Goal: Task Accomplishment & Management: Manage account settings

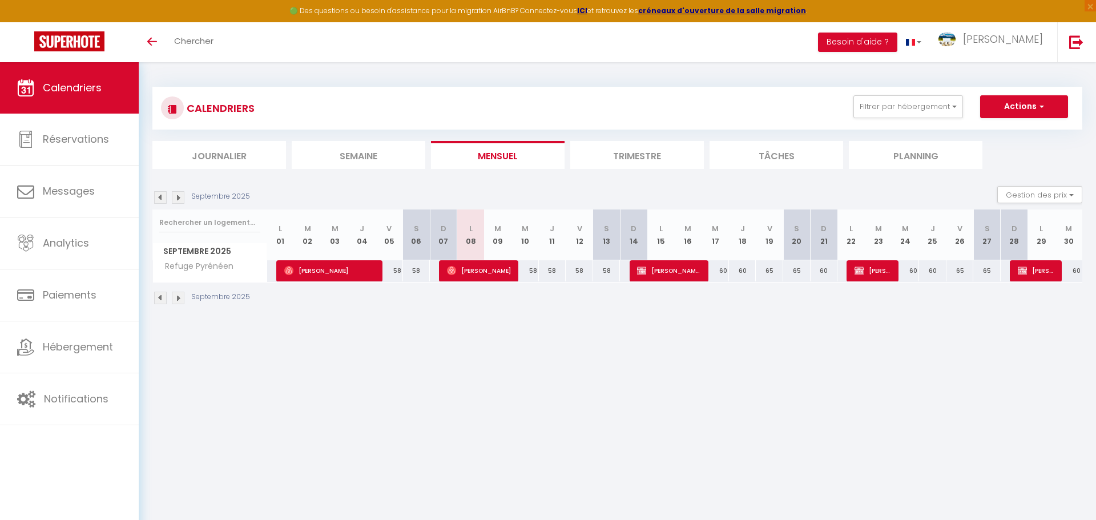
select select
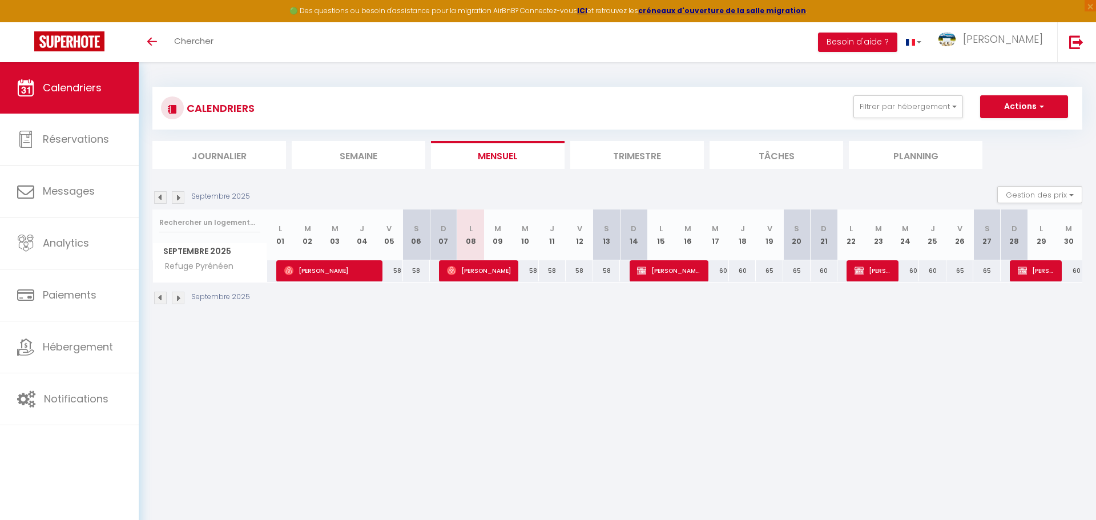
select select
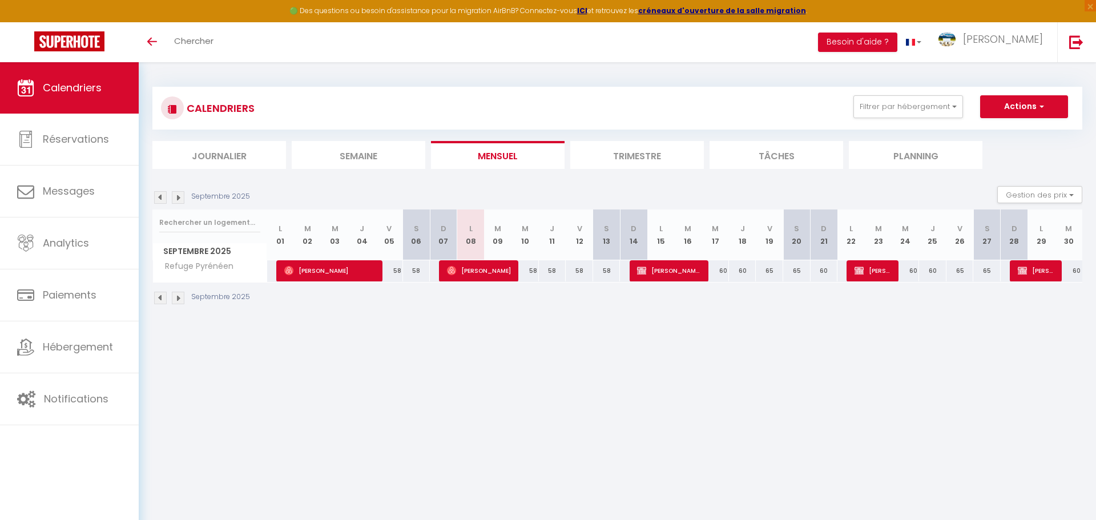
select select
click at [672, 268] on span "[PERSON_NAME] et [PERSON_NAME]" at bounding box center [669, 271] width 64 height 22
select select "OK"
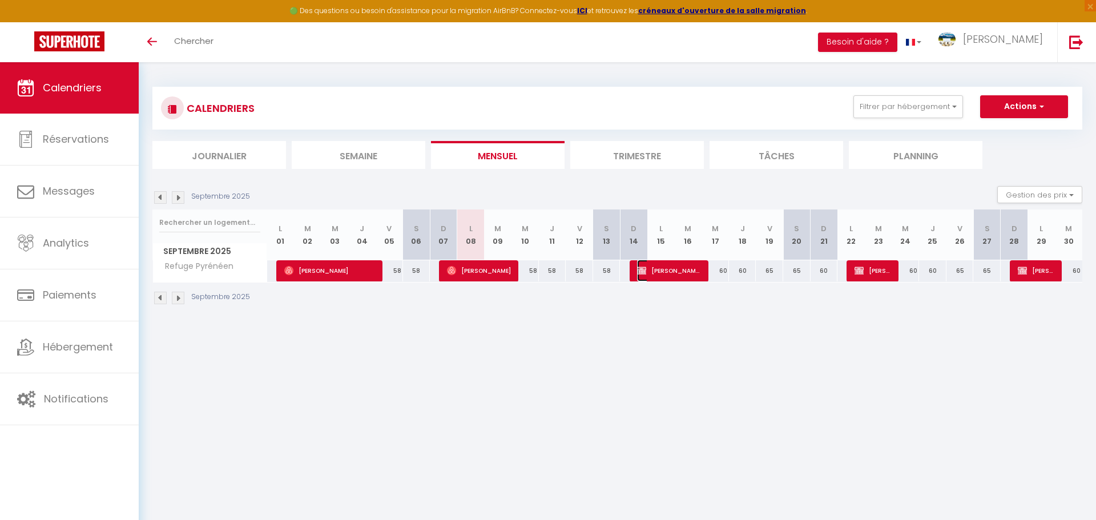
select select "0"
select select "1"
select select
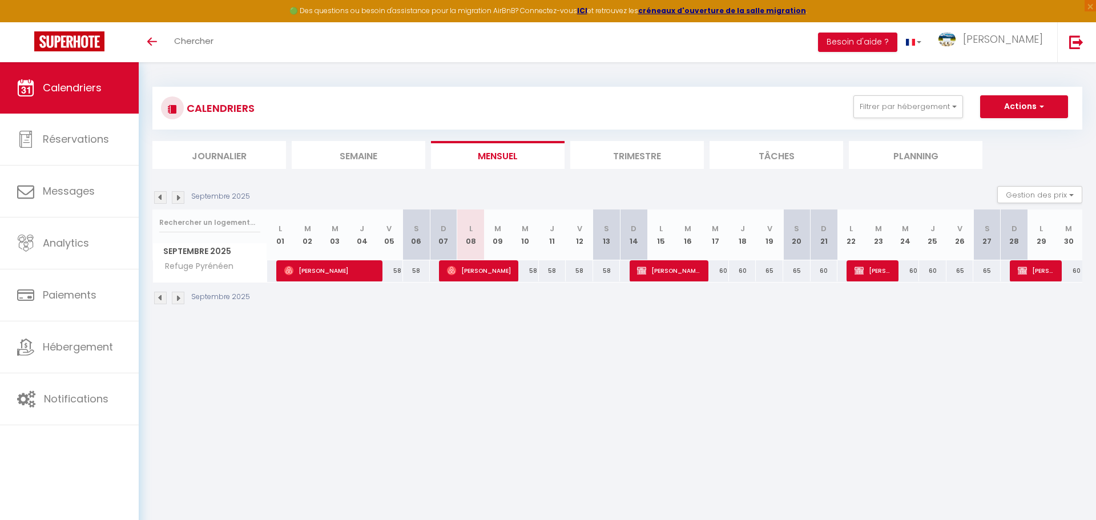
click at [0, 0] on div at bounding box center [0, 0] width 0 height 0
click at [672, 268] on span "[PERSON_NAME] et [PERSON_NAME]" at bounding box center [669, 271] width 64 height 22
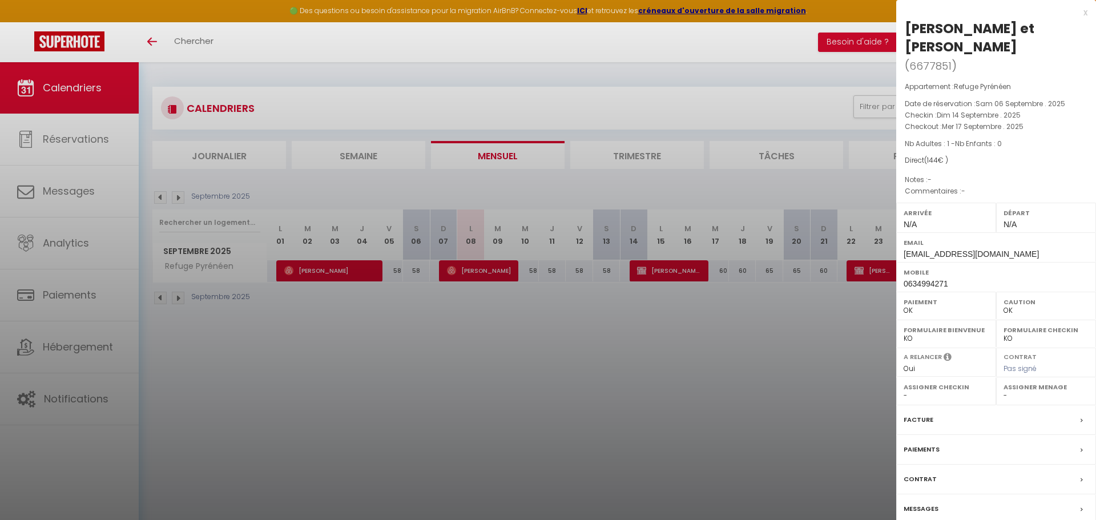
click at [86, 125] on div at bounding box center [548, 260] width 1096 height 520
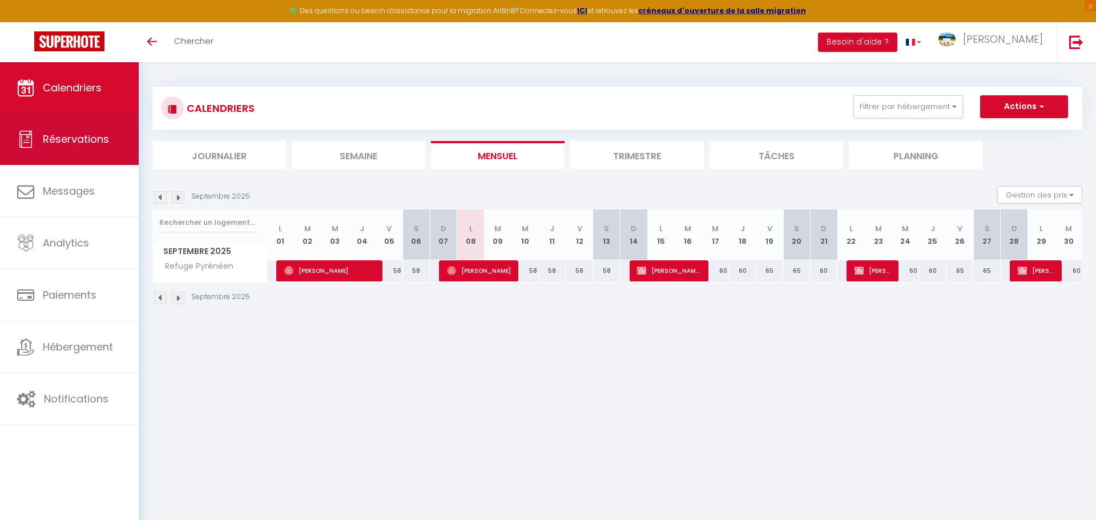
click at [91, 138] on span "Réservations" at bounding box center [76, 139] width 66 height 14
select select "not_cancelled"
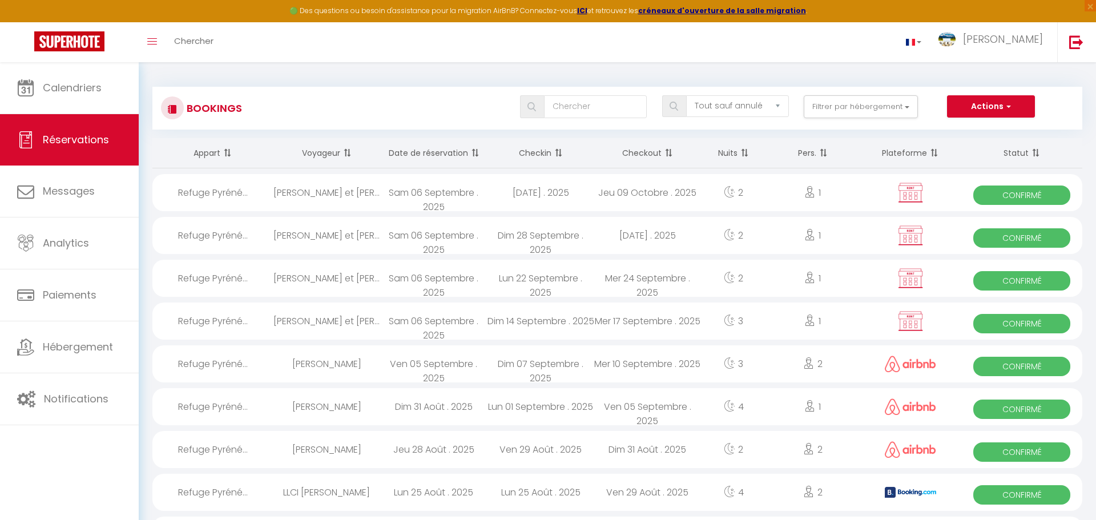
click at [552, 239] on div "Dim 28 Septembre . 2025" at bounding box center [540, 235] width 107 height 37
select select "OK"
select select "0"
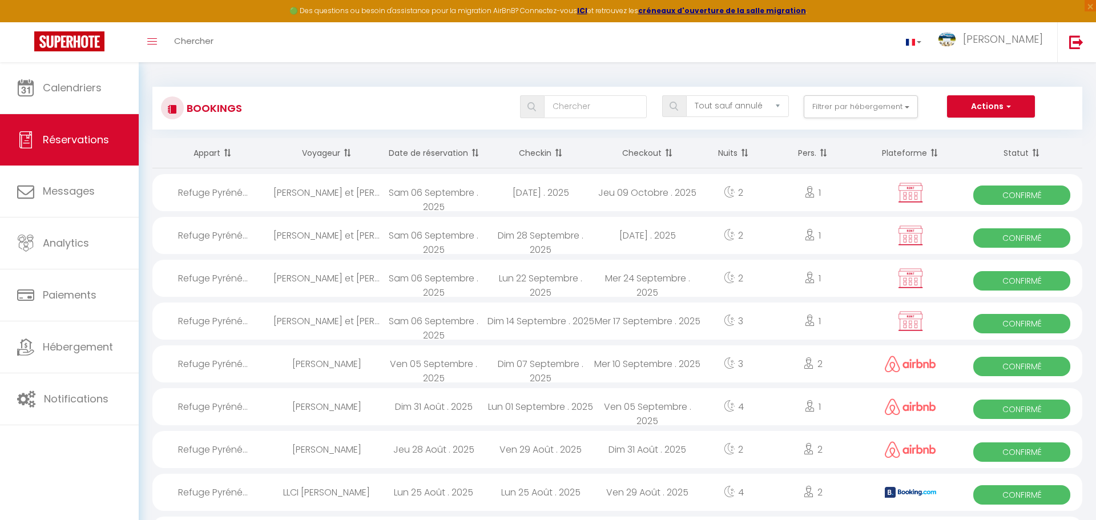
select select "0"
select select
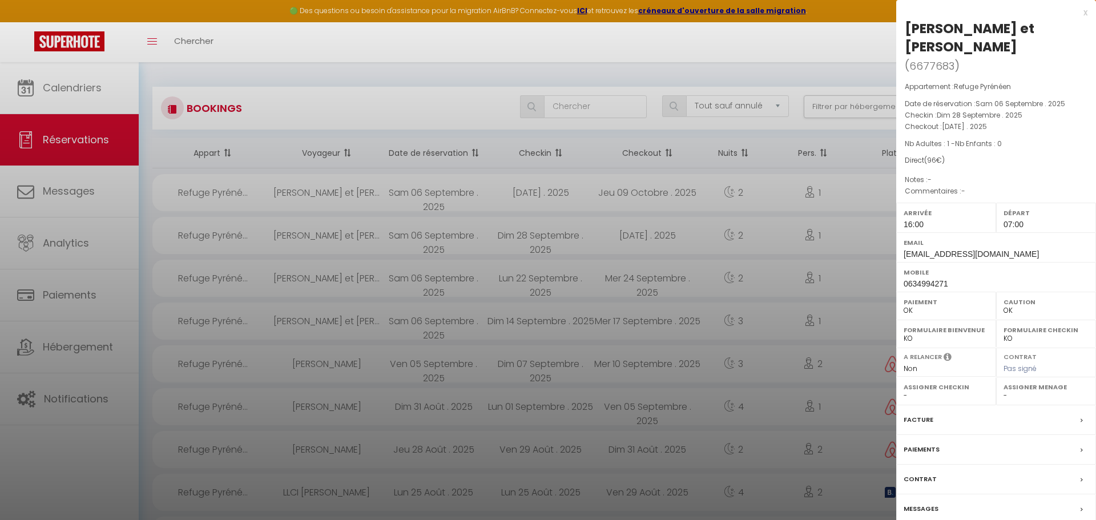
click at [1085, 9] on div "x" at bounding box center [991, 13] width 191 height 14
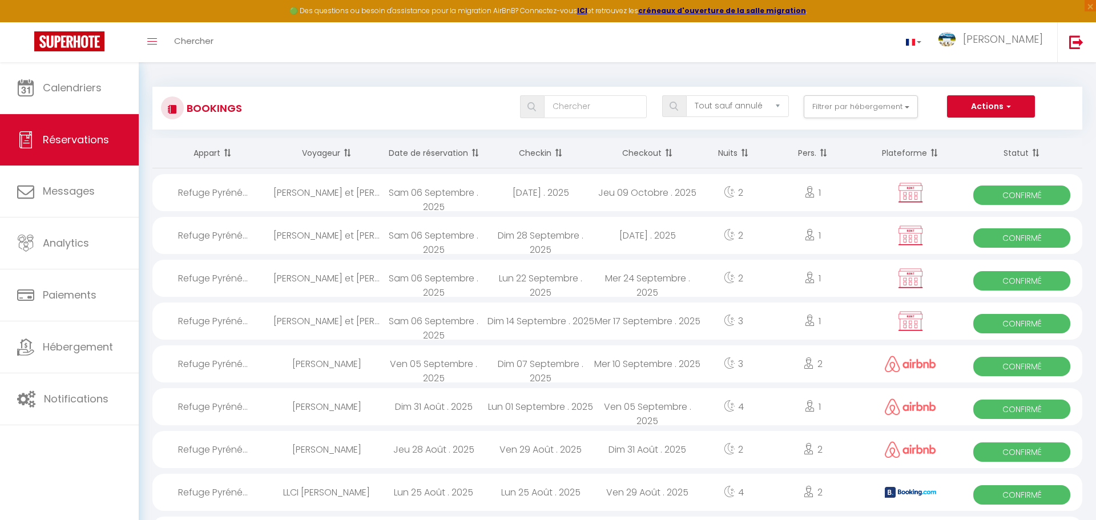
click at [548, 196] on div "[DATE] . 2025" at bounding box center [540, 192] width 107 height 37
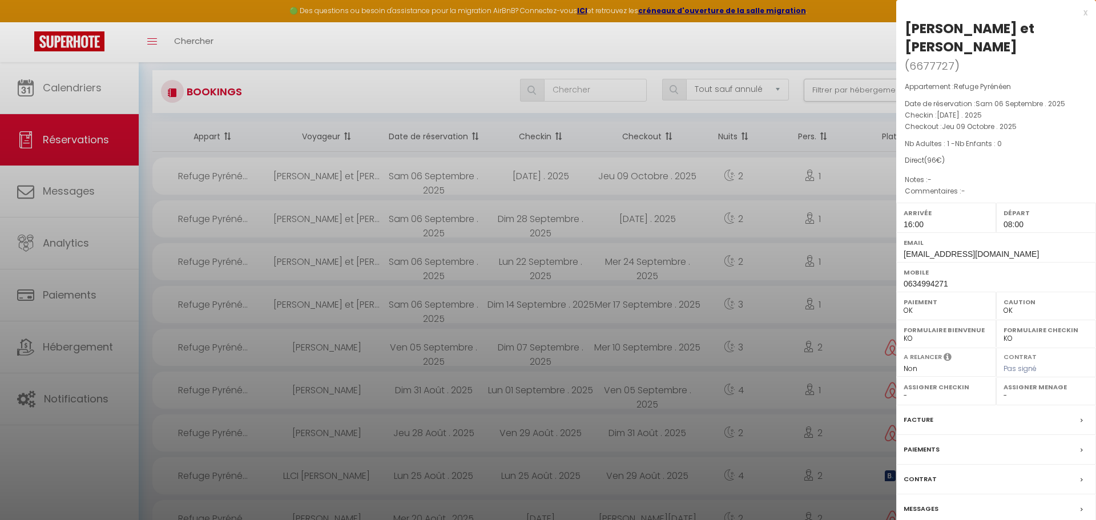
scroll to position [18, 0]
click at [919, 267] on label "Mobile" at bounding box center [996, 272] width 185 height 11
click at [219, 251] on div at bounding box center [548, 260] width 1096 height 520
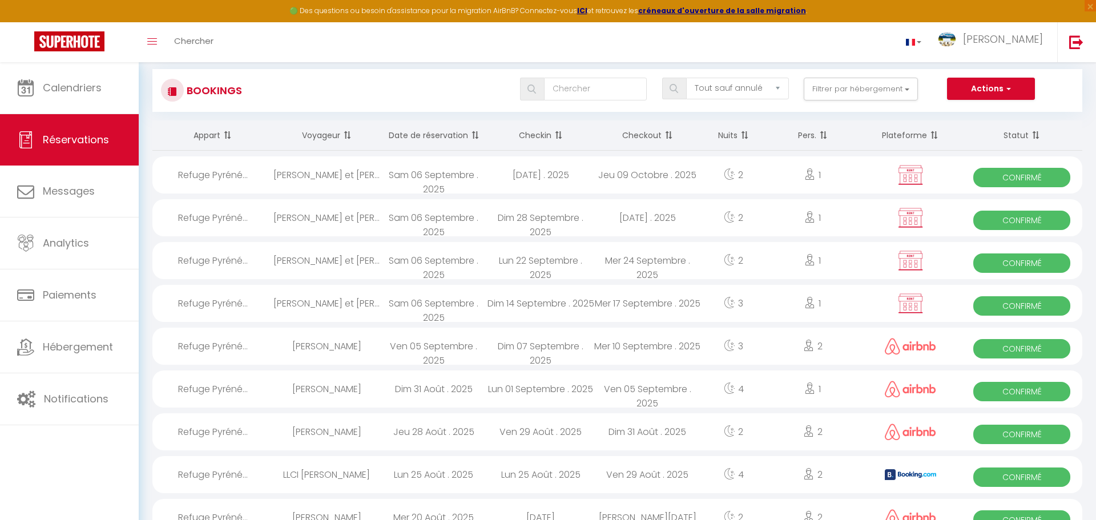
click at [202, 216] on div "Refuge Pyréné..." at bounding box center [212, 217] width 121 height 37
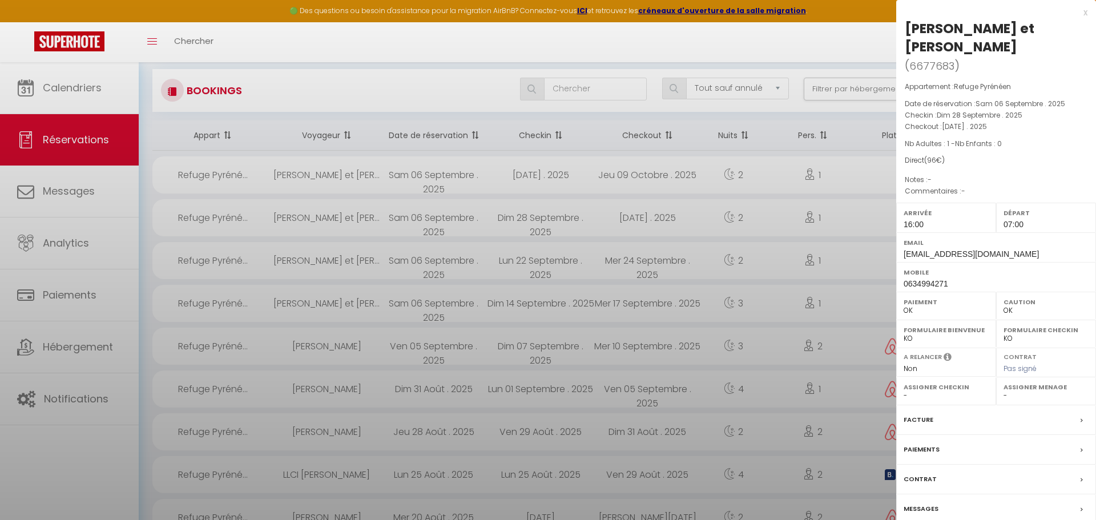
click at [202, 216] on div at bounding box center [548, 260] width 1096 height 520
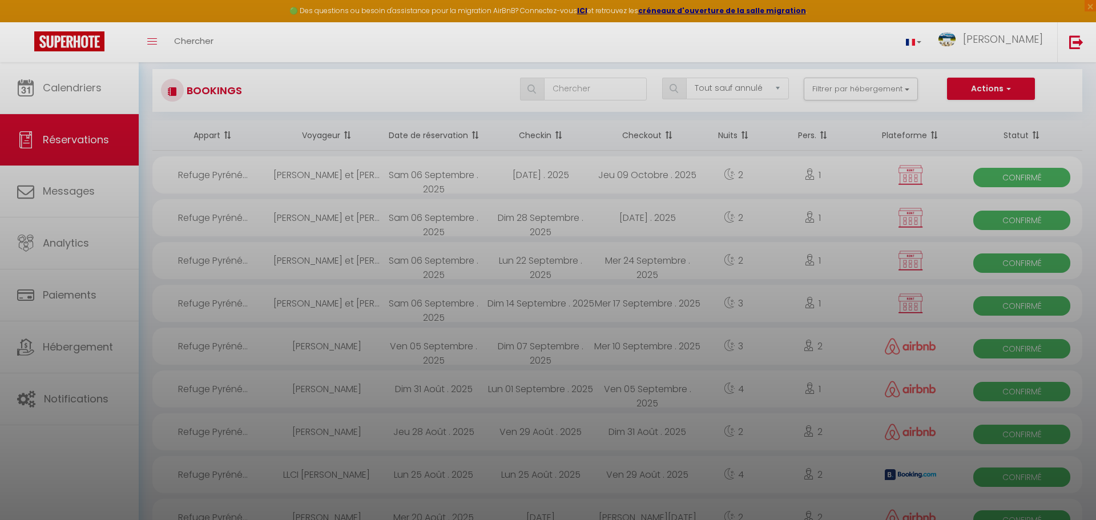
click at [202, 216] on div at bounding box center [548, 260] width 1096 height 520
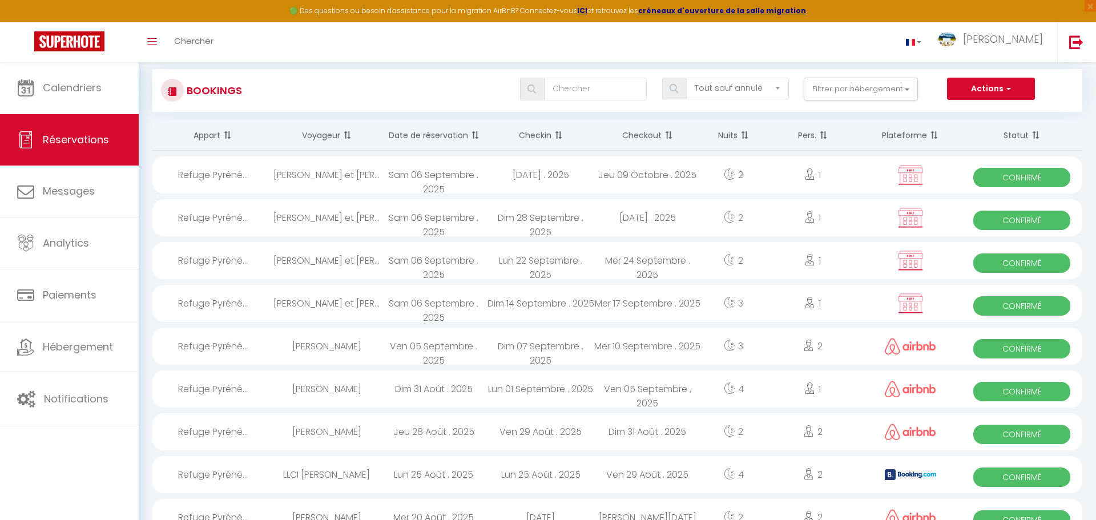
click at [202, 216] on div "Refuge Pyréné..." at bounding box center [212, 217] width 121 height 37
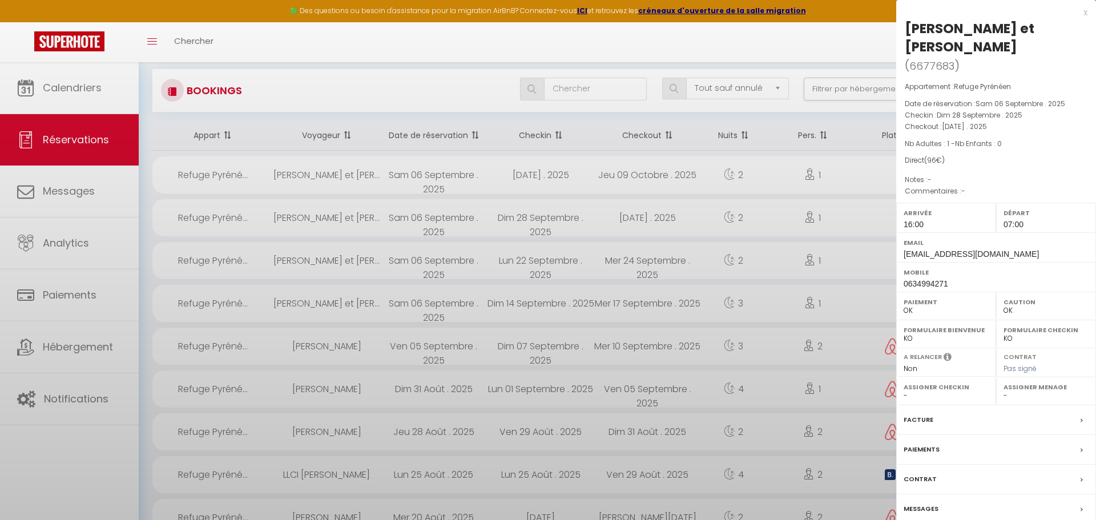
click at [202, 216] on div at bounding box center [548, 260] width 1096 height 520
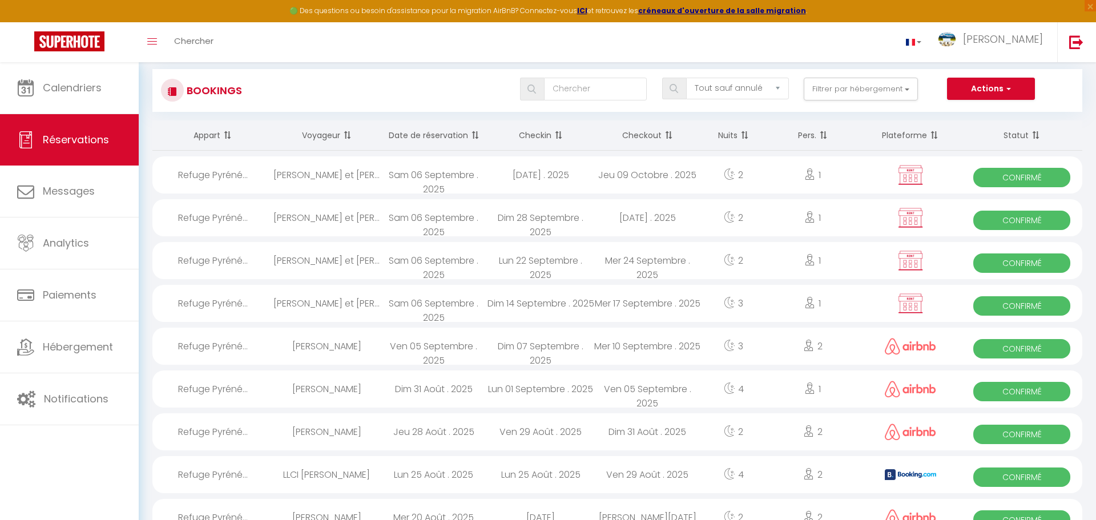
click at [222, 262] on div "Refuge Pyréné..." at bounding box center [212, 260] width 121 height 37
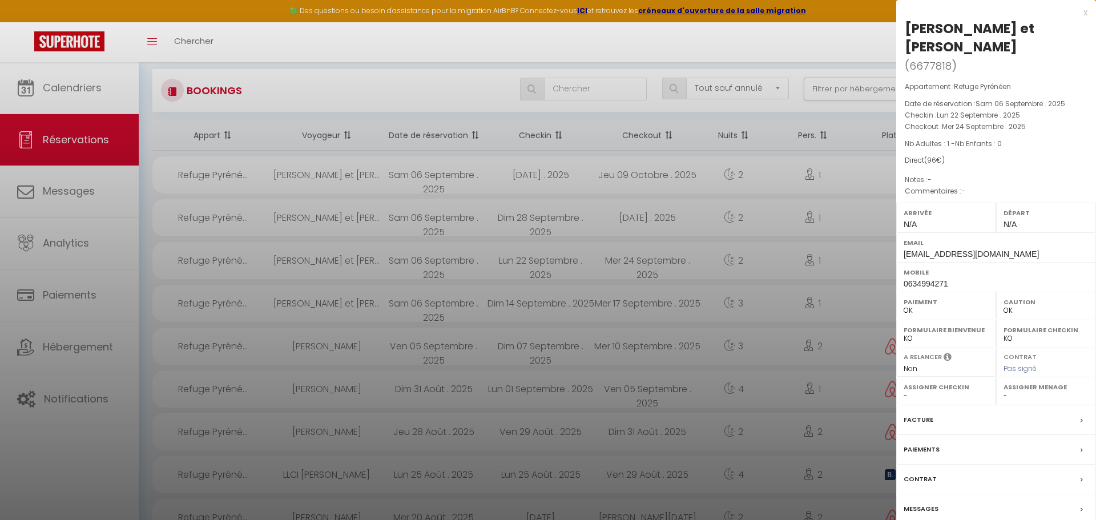
click at [222, 262] on div at bounding box center [548, 260] width 1096 height 520
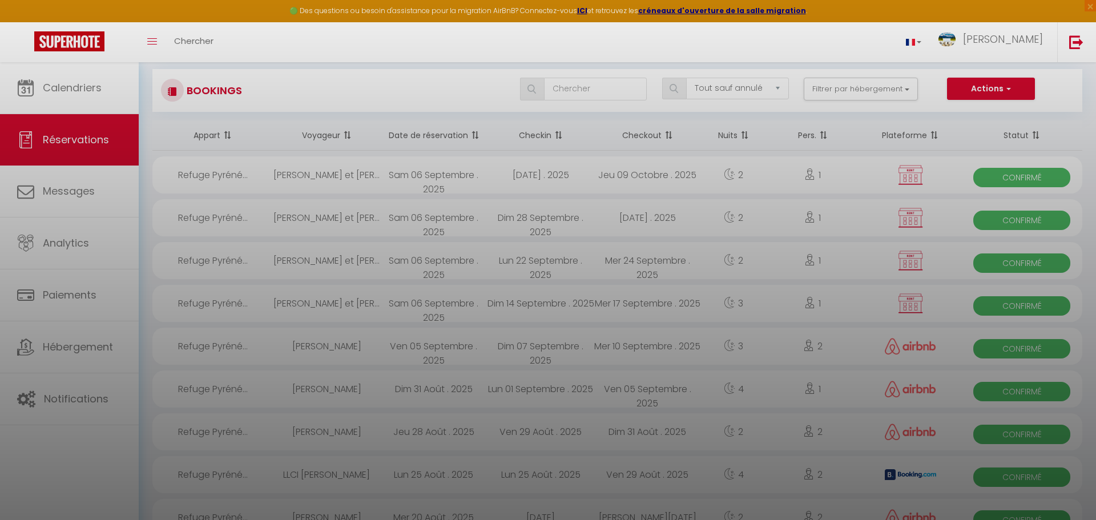
click at [222, 262] on div at bounding box center [548, 260] width 1096 height 520
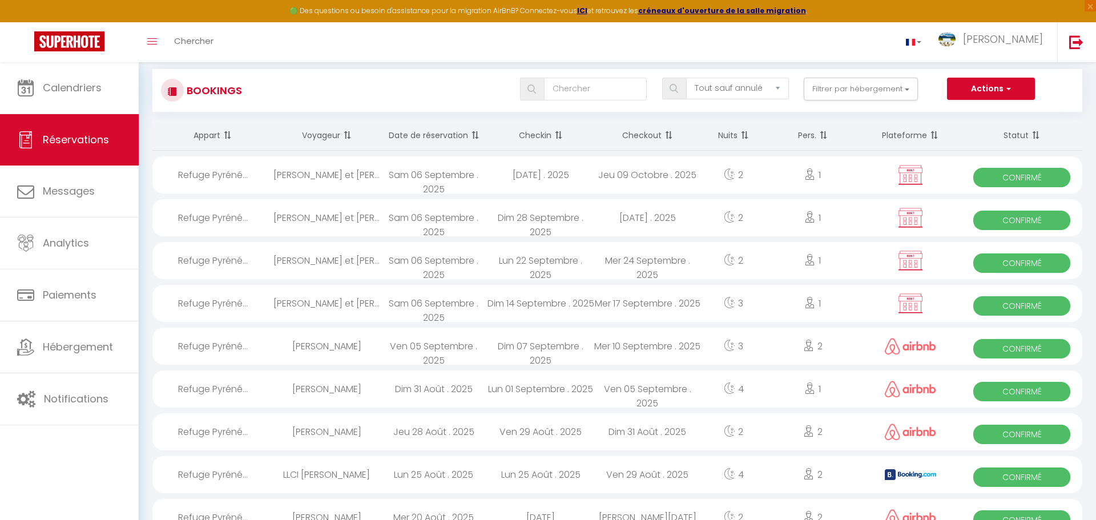
click at [233, 305] on div "Refuge Pyréné..." at bounding box center [212, 303] width 121 height 37
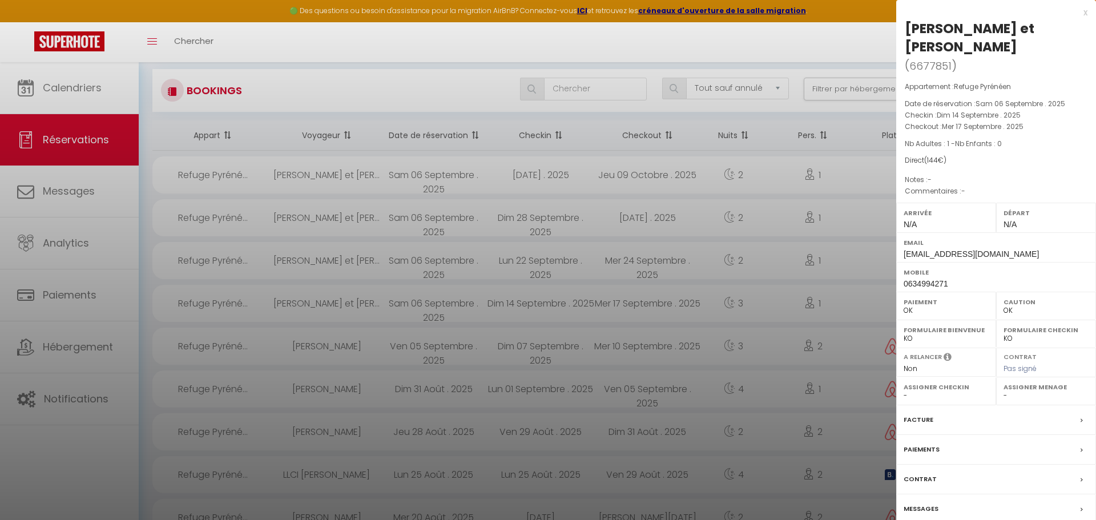
click at [211, 258] on div at bounding box center [548, 260] width 1096 height 520
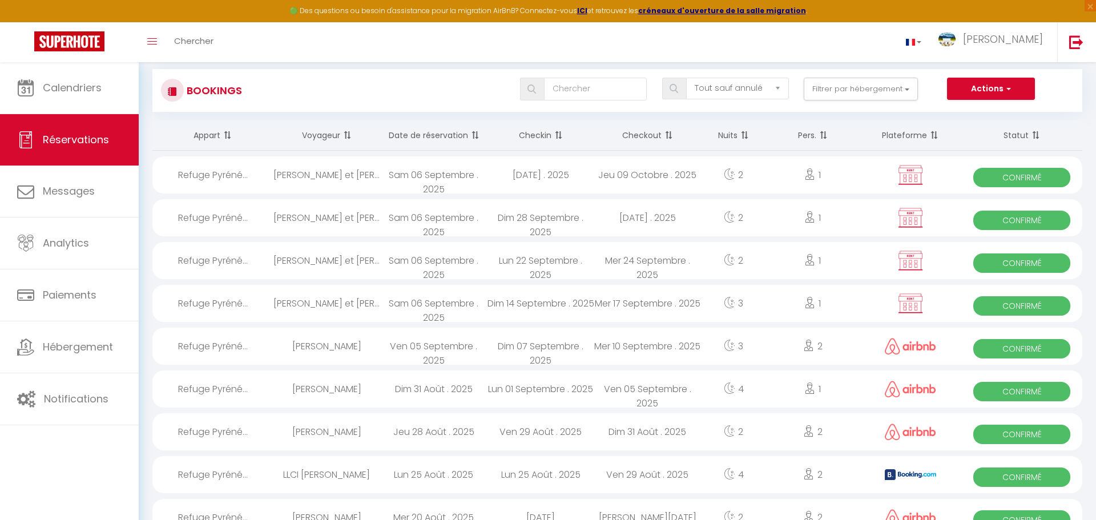
click at [214, 251] on div "Refuge Pyréné..." at bounding box center [212, 260] width 121 height 37
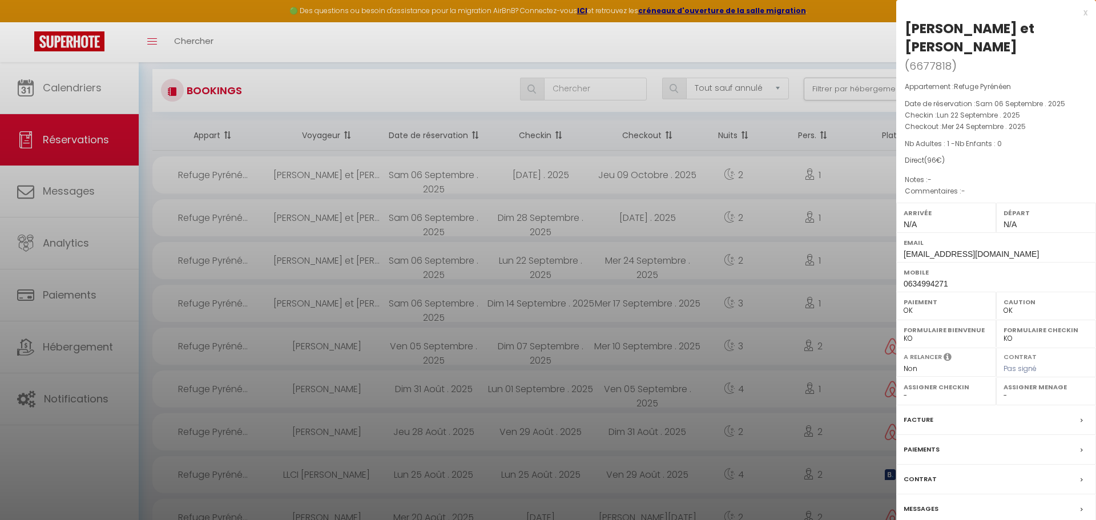
click at [220, 216] on div at bounding box center [548, 260] width 1096 height 520
